Goal: Information Seeking & Learning: Learn about a topic

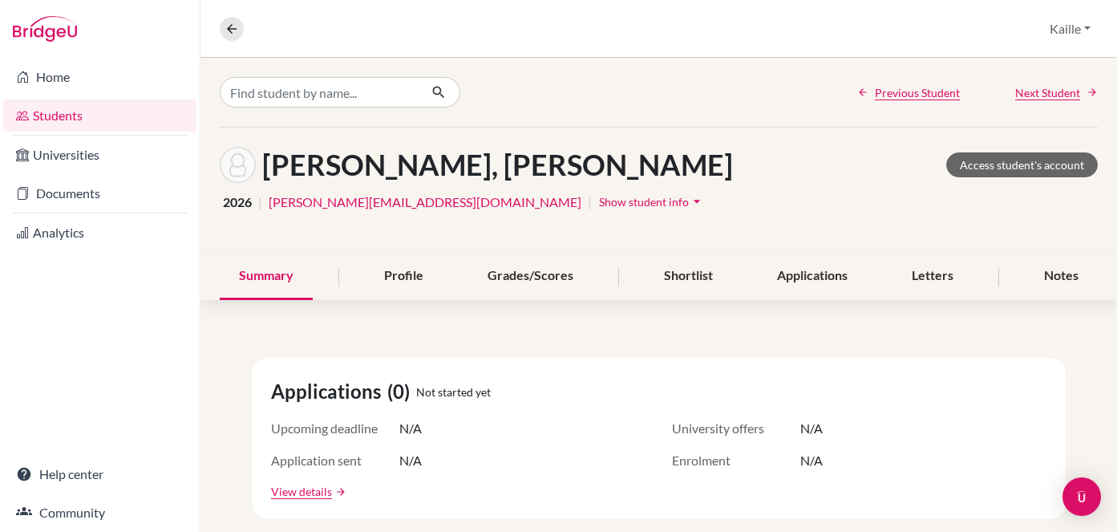
click at [60, 126] on link "Students" at bounding box center [99, 115] width 193 height 32
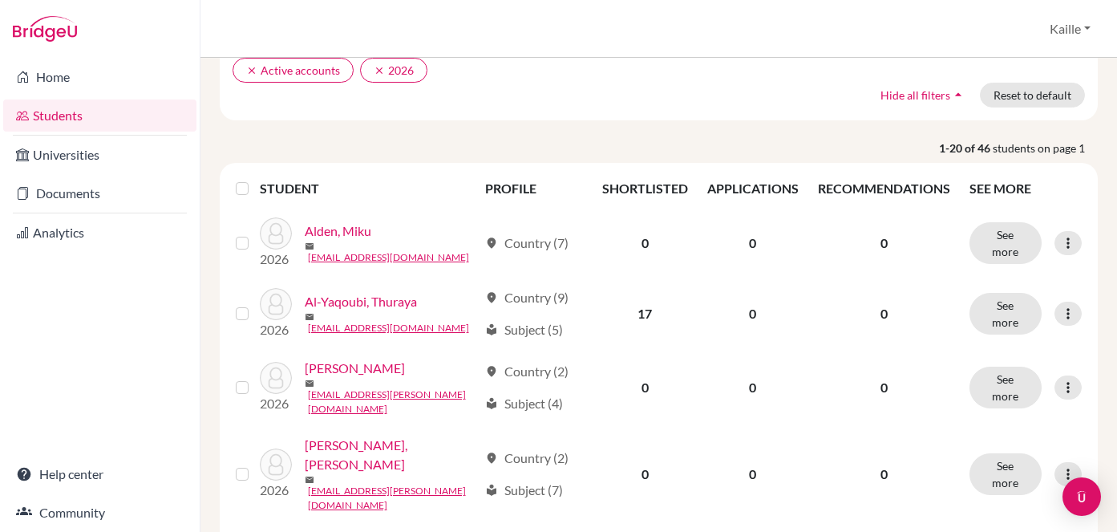
scroll to position [132, 0]
click at [87, 94] on li "Home" at bounding box center [100, 77] width 200 height 39
click at [83, 79] on link "Home" at bounding box center [99, 77] width 193 height 32
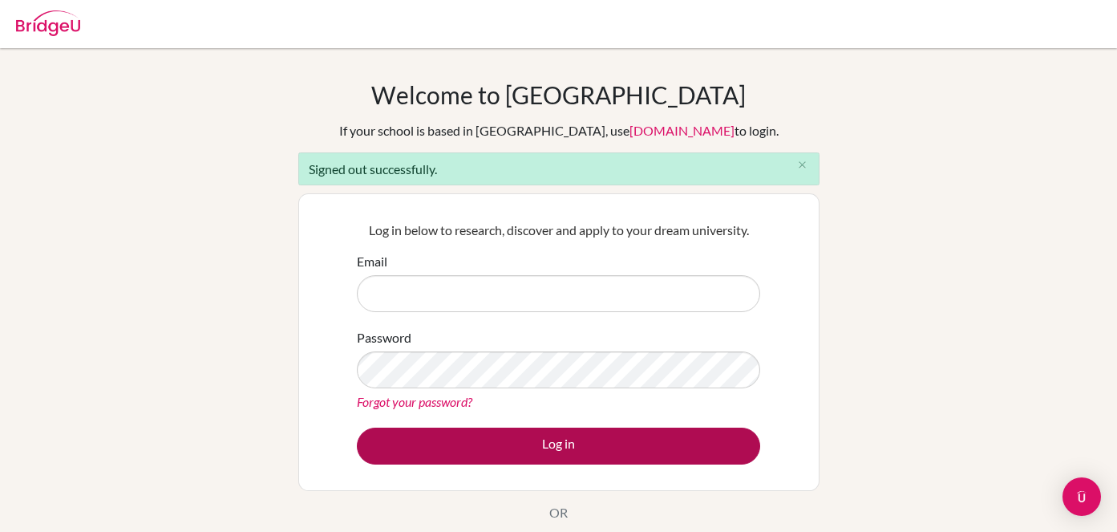
type input "kaille.kirkham@aobajapan.jp"
click at [675, 450] on button "Log in" at bounding box center [558, 446] width 403 height 37
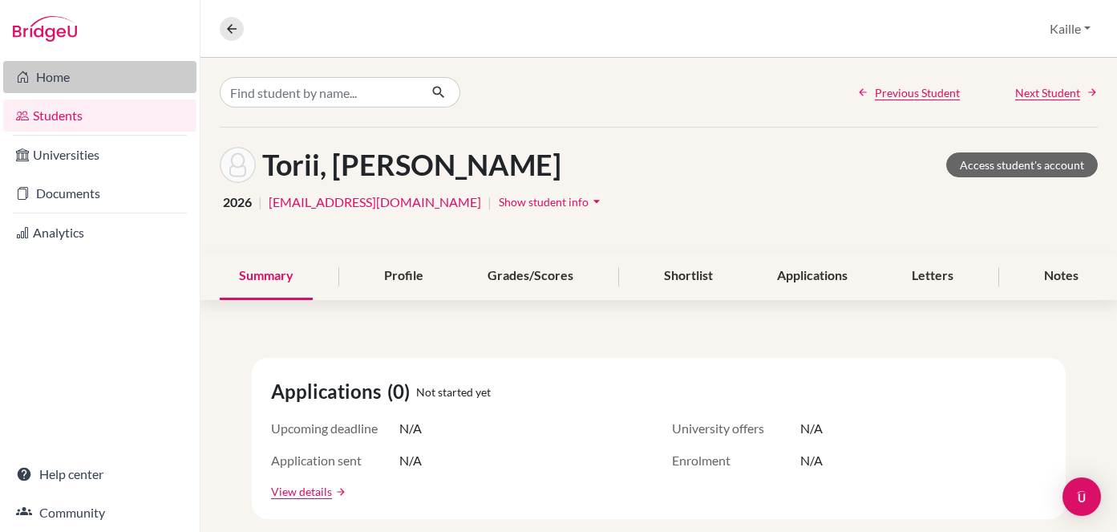
click at [90, 80] on link "Home" at bounding box center [99, 77] width 193 height 32
click at [71, 81] on link "Home" at bounding box center [99, 77] width 193 height 32
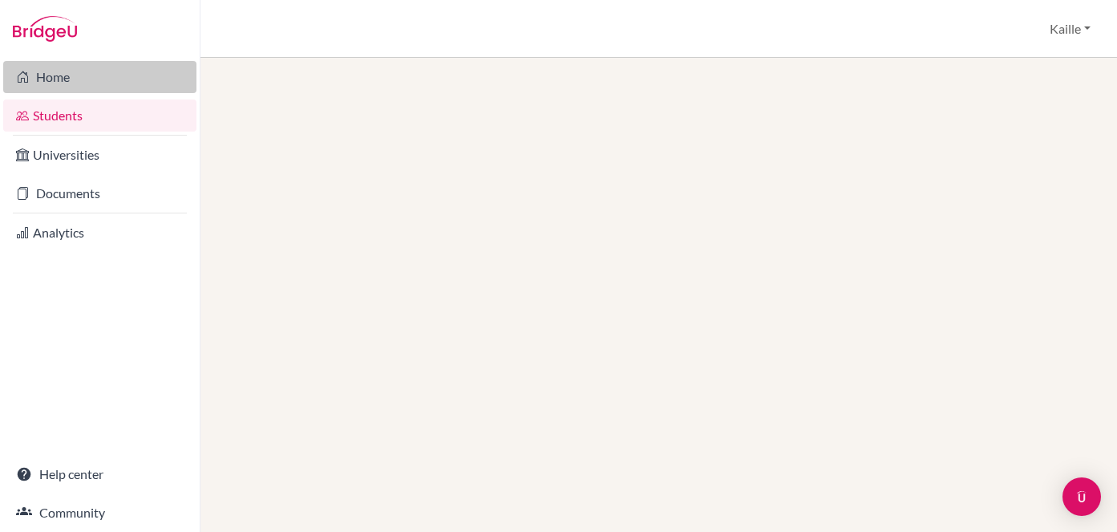
click at [69, 67] on link "Home" at bounding box center [99, 77] width 193 height 32
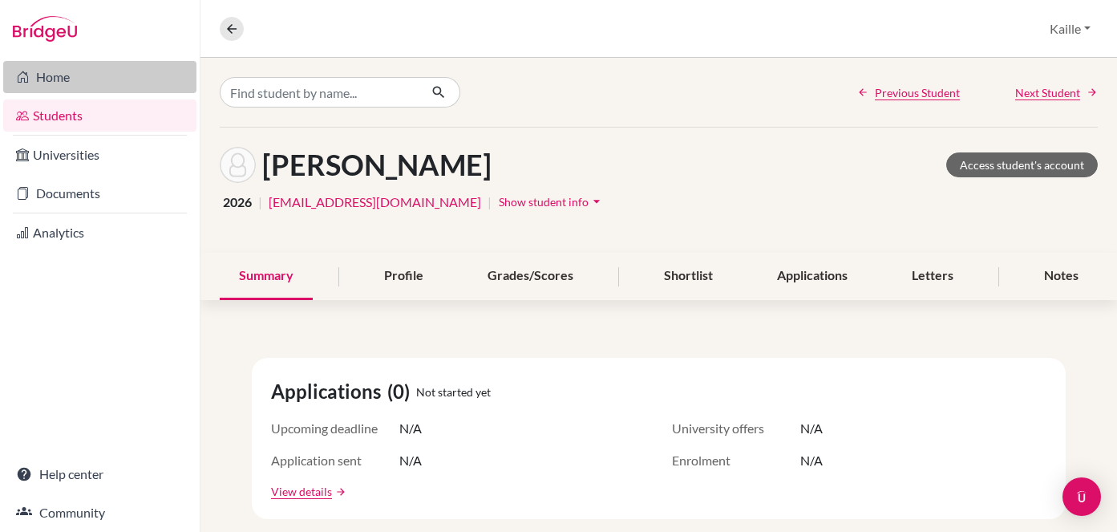
click at [90, 83] on link "Home" at bounding box center [99, 77] width 193 height 32
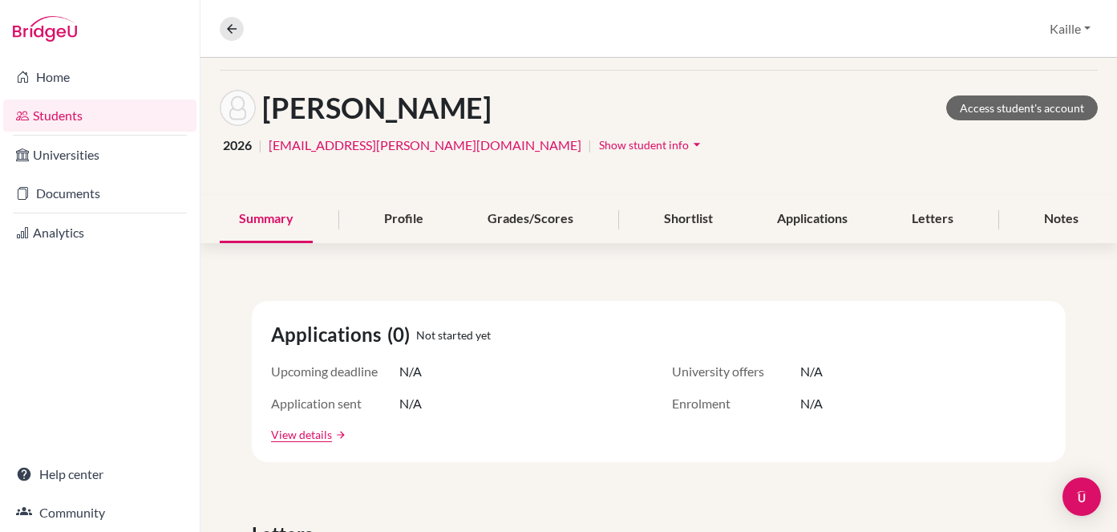
scroll to position [59, 0]
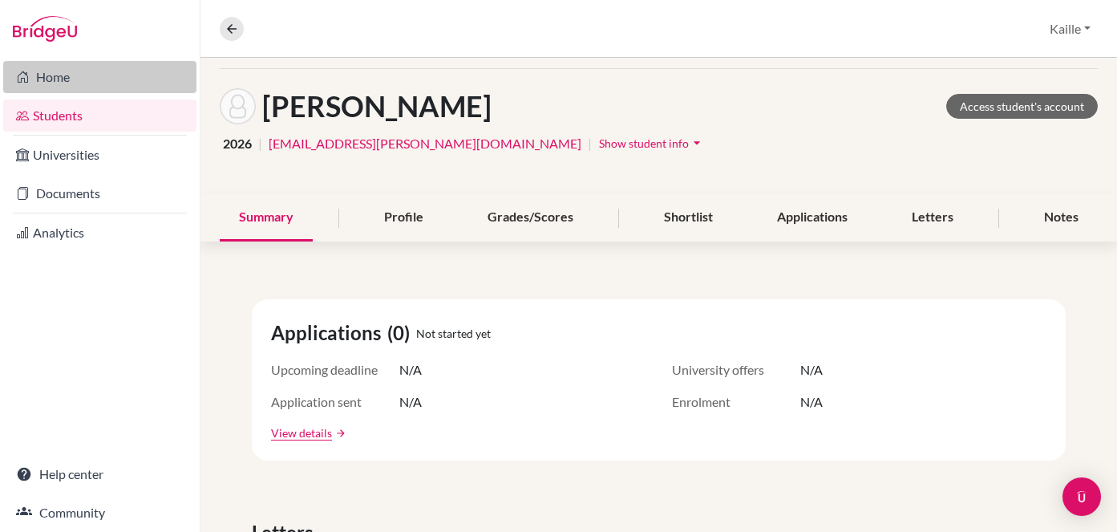
click at [96, 78] on link "Home" at bounding box center [99, 77] width 193 height 32
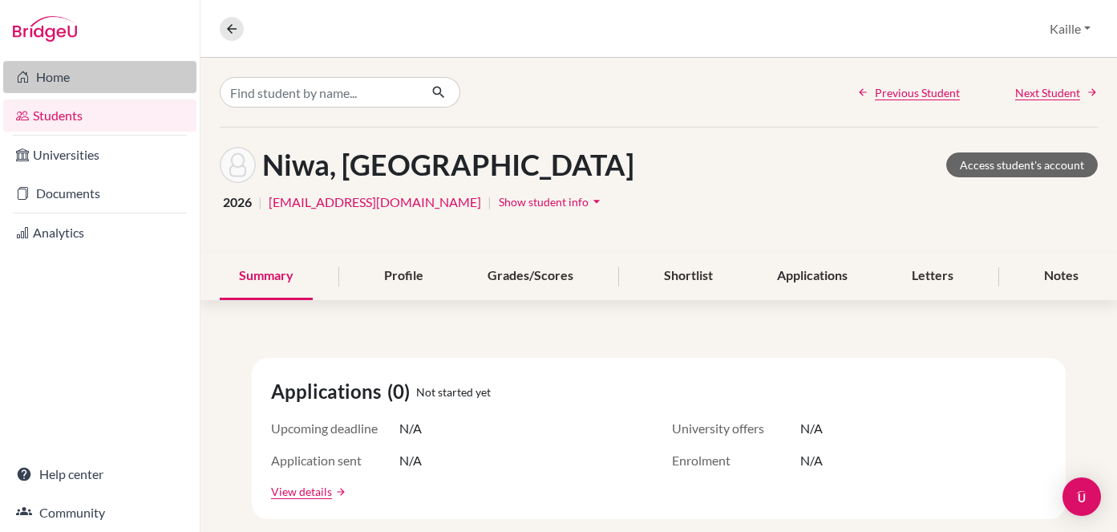
click at [116, 76] on link "Home" at bounding box center [99, 77] width 193 height 32
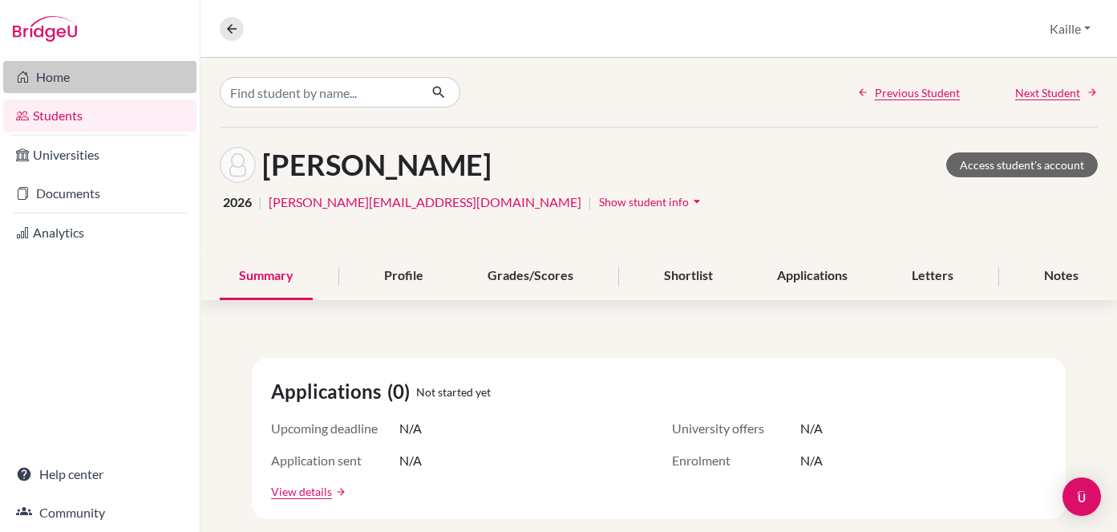
click at [143, 72] on link "Home" at bounding box center [99, 77] width 193 height 32
